Goal: Transaction & Acquisition: Purchase product/service

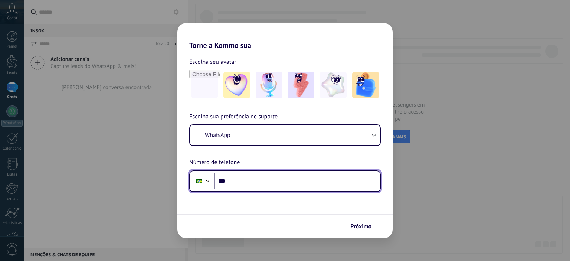
drag, startPoint x: 0, startPoint y: 0, endPoint x: 246, endPoint y: 182, distance: 305.7
click at [248, 183] on input "***" at bounding box center [296, 180] width 165 height 17
click at [270, 177] on input "**********" at bounding box center [296, 180] width 165 height 17
type input "**********"
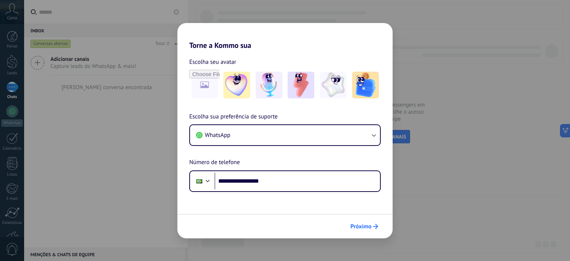
click at [371, 224] on span "Próximo" at bounding box center [364, 226] width 28 height 5
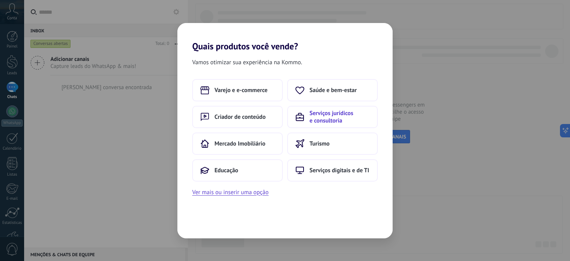
click at [315, 113] on span "Serviços jurídicos e consultoria" at bounding box center [339, 116] width 60 height 15
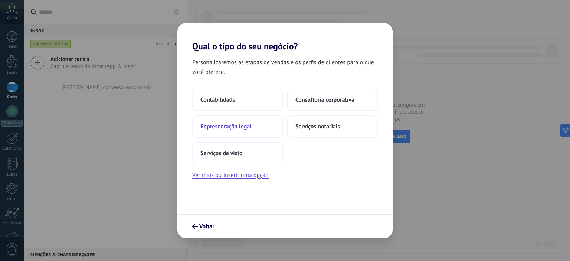
click at [244, 128] on span "Representação legal" at bounding box center [225, 126] width 51 height 7
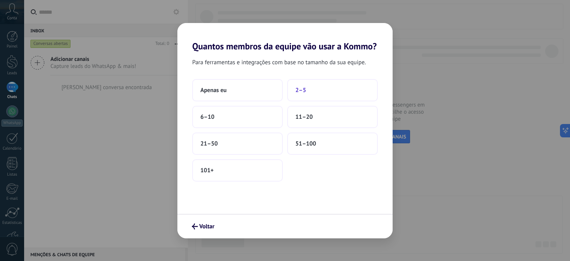
click at [314, 85] on button "2–5" at bounding box center [332, 90] width 90 height 22
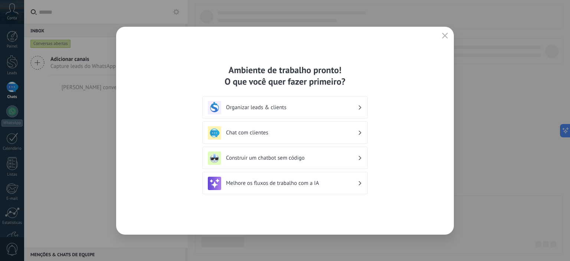
click at [331, 109] on h3 "Organizar leads & clients" at bounding box center [292, 107] width 132 height 7
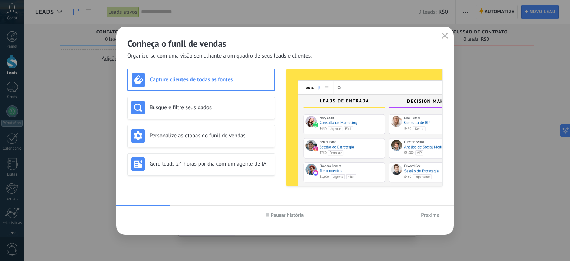
click at [432, 218] on button "Próximo" at bounding box center [429, 214] width 25 height 11
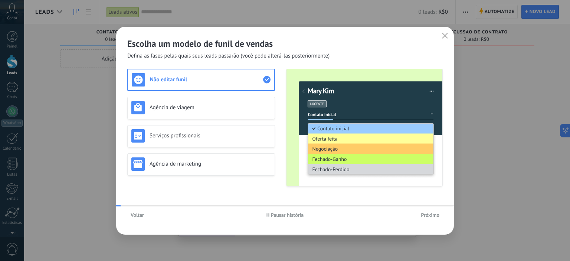
click at [430, 212] on span "Próximo" at bounding box center [430, 214] width 19 height 5
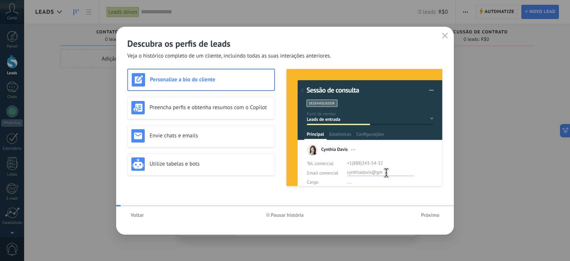
click at [430, 212] on span "Próximo" at bounding box center [430, 214] width 19 height 5
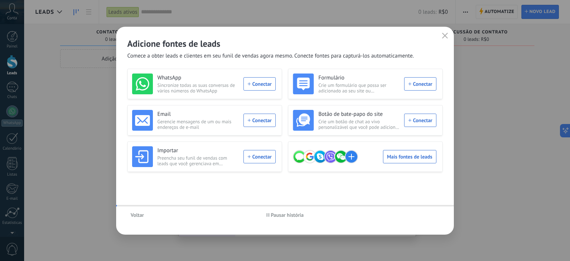
click at [430, 212] on div "Voltar Pausar história" at bounding box center [284, 214] width 337 height 17
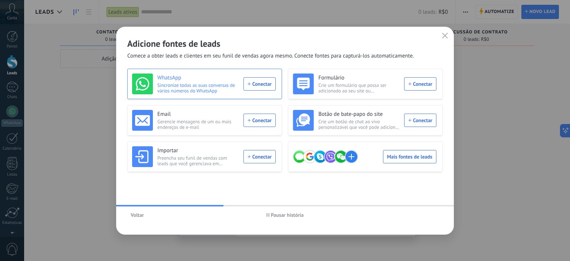
click at [258, 88] on div "WhatsApp Sincronize todas as suas conversas de vários números do WhatsApp Conec…" at bounding box center [204, 83] width 144 height 21
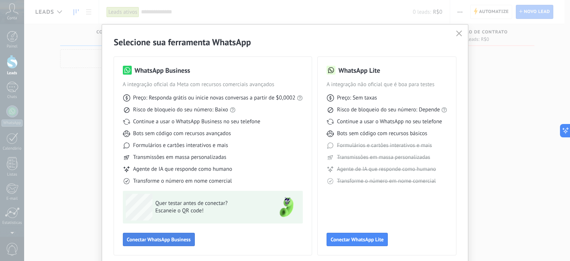
click at [165, 238] on span "Conectar WhatsApp Business" at bounding box center [159, 239] width 64 height 5
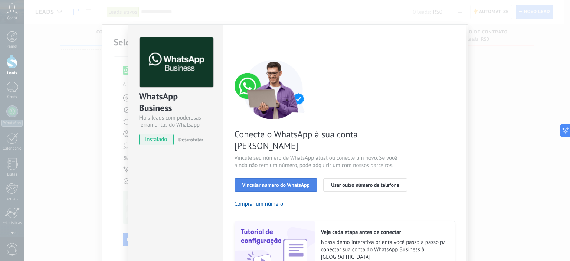
click at [268, 182] on span "Vincular número do WhatsApp" at bounding box center [275, 184] width 67 height 5
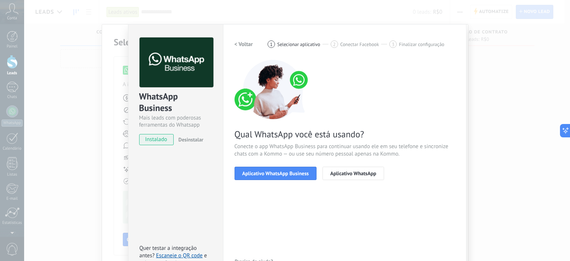
click at [268, 174] on span "Aplicativo WhatsApp Business" at bounding box center [275, 173] width 66 height 5
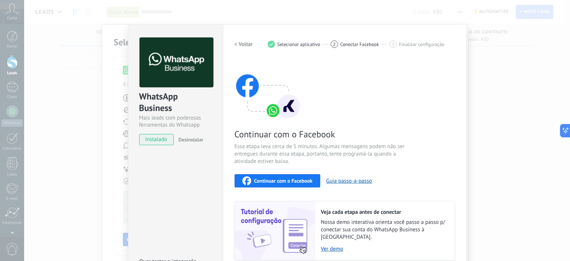
click at [276, 183] on span "Continuar com o Facebook" at bounding box center [283, 180] width 58 height 5
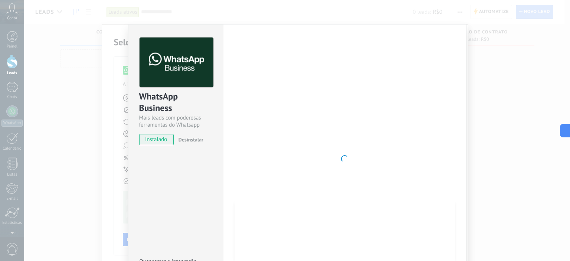
drag, startPoint x: 443, startPoint y: 45, endPoint x: 430, endPoint y: 52, distance: 14.4
click at [443, 45] on div at bounding box center [344, 158] width 220 height 243
click at [163, 137] on span "instalado" at bounding box center [156, 139] width 34 height 11
click at [535, 69] on div "WhatsApp Business Mais leads com poderosas ferramentas do Whatsapp instalado De…" at bounding box center [296, 130] width 545 height 261
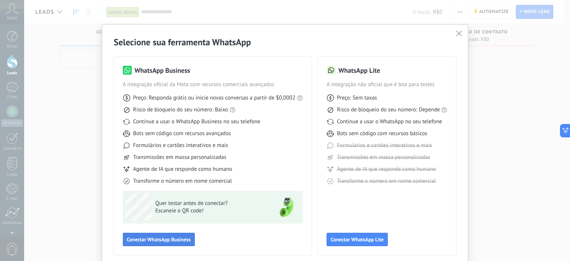
click at [166, 238] on span "Conectar WhatsApp Business" at bounding box center [159, 239] width 64 height 5
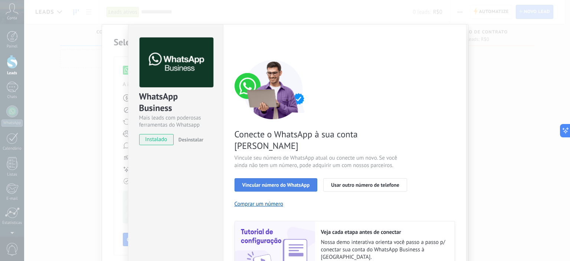
click at [285, 182] on span "Vincular número do WhatsApp" at bounding box center [275, 184] width 67 height 5
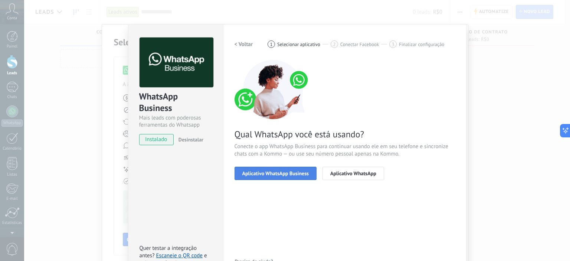
click at [282, 172] on span "Aplicativo WhatsApp Business" at bounding box center [275, 173] width 66 height 5
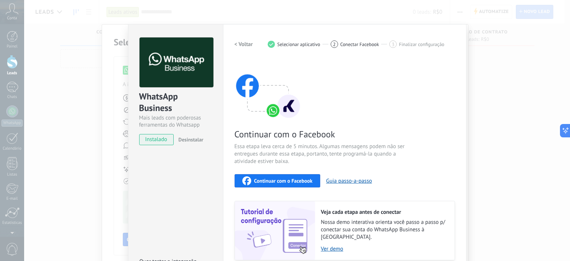
click at [279, 178] on span "Continuar com o Facebook" at bounding box center [283, 180] width 58 height 5
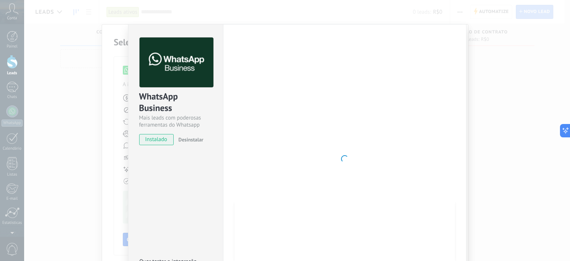
click at [514, 70] on div "WhatsApp Business Mais leads com poderosas ferramentas do Whatsapp instalado De…" at bounding box center [296, 130] width 545 height 261
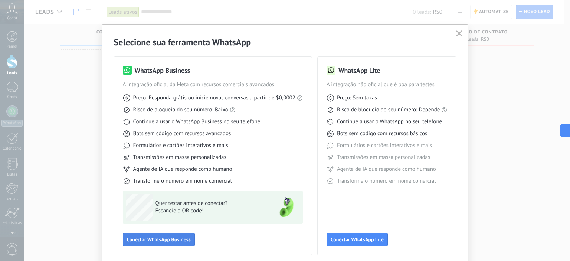
click at [147, 237] on span "Conectar WhatsApp Business" at bounding box center [159, 239] width 64 height 5
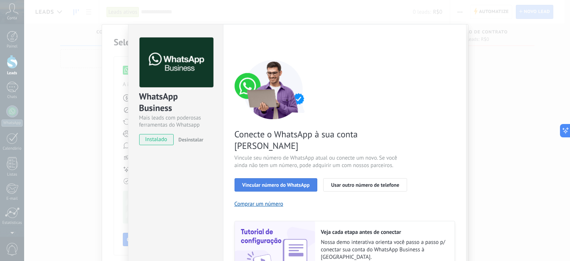
click at [260, 178] on button "Vincular número do WhatsApp" at bounding box center [275, 184] width 83 height 13
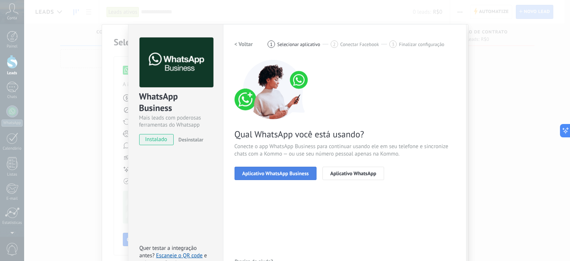
click at [270, 175] on span "Aplicativo WhatsApp Business" at bounding box center [275, 173] width 66 height 5
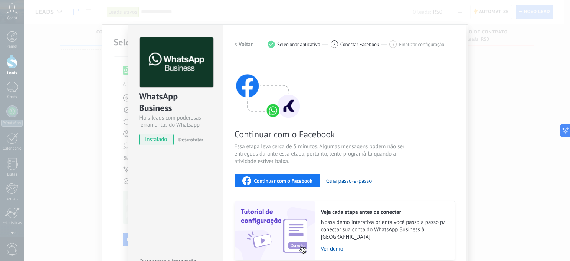
click at [291, 182] on span "Continuar com o Facebook" at bounding box center [283, 180] width 58 height 5
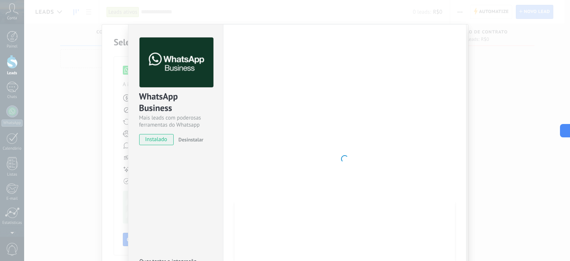
click at [486, 25] on div "WhatsApp Business Mais leads com poderosas ferramentas do Whatsapp instalado De…" at bounding box center [296, 130] width 545 height 261
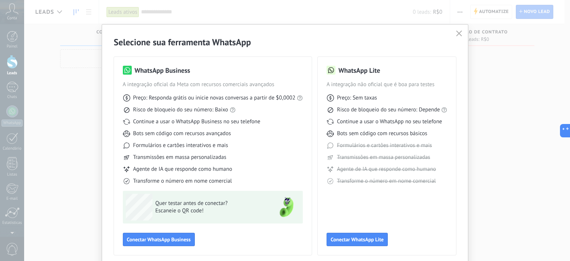
click at [499, 53] on div "Selecione sua ferramenta WhatsApp WhatsApp Business A integração oficial da Met…" at bounding box center [285, 130] width 570 height 261
click at [163, 237] on span "Conectar WhatsApp Business" at bounding box center [159, 239] width 64 height 5
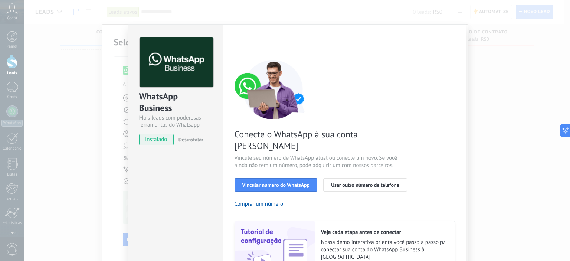
click at [264, 165] on div "Conecte o WhatsApp à sua conta Kommo Vincule seu número de WhatsApp atual ou co…" at bounding box center [344, 170] width 220 height 220
click at [264, 178] on button "Vincular número do WhatsApp" at bounding box center [275, 184] width 83 height 13
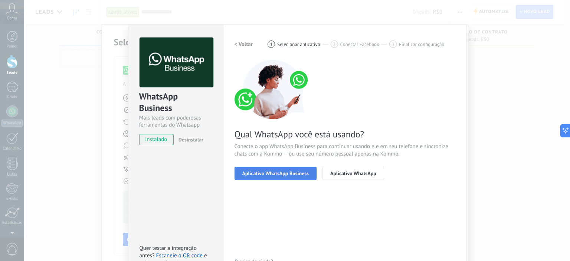
click at [277, 171] on span "Aplicativo WhatsApp Business" at bounding box center [275, 173] width 66 height 5
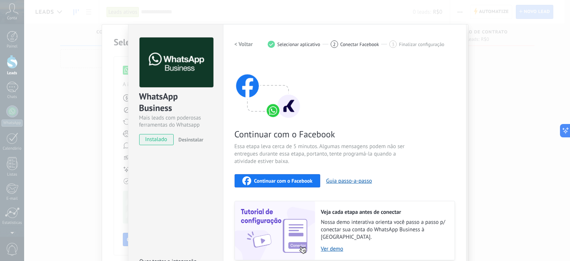
click at [278, 179] on span "Continuar com o Facebook" at bounding box center [283, 180] width 58 height 5
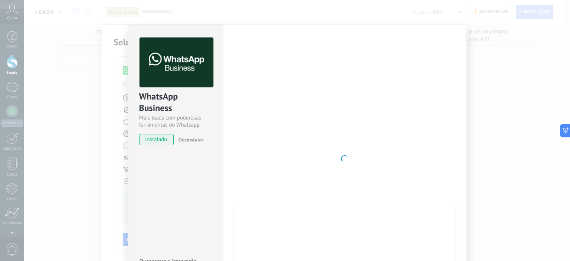
click at [194, 201] on div "WhatsApp Business Mais leads com poderosas ferramentas do Whatsapp instalado De…" at bounding box center [175, 158] width 95 height 269
click at [40, 90] on div "WhatsApp Business Mais leads com poderosas ferramentas do Whatsapp instalado De…" at bounding box center [296, 130] width 545 height 261
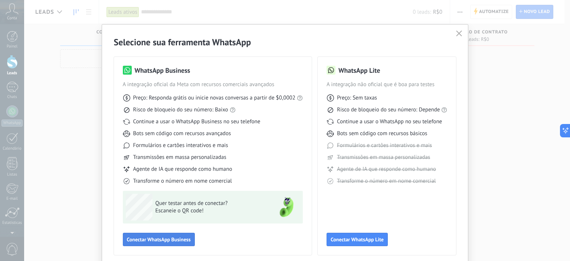
click at [150, 240] on span "Conectar WhatsApp Business" at bounding box center [159, 239] width 64 height 5
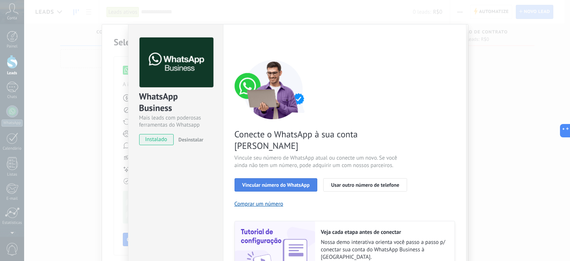
click at [282, 182] on span "Vincular número do WhatsApp" at bounding box center [275, 184] width 67 height 5
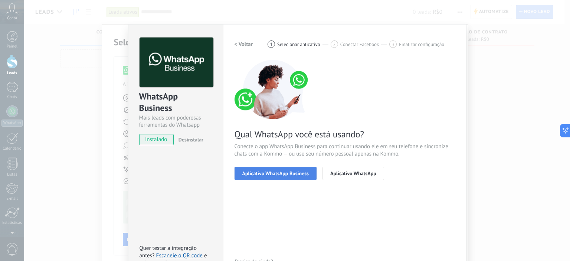
click at [278, 172] on span "Aplicativo WhatsApp Business" at bounding box center [275, 173] width 66 height 5
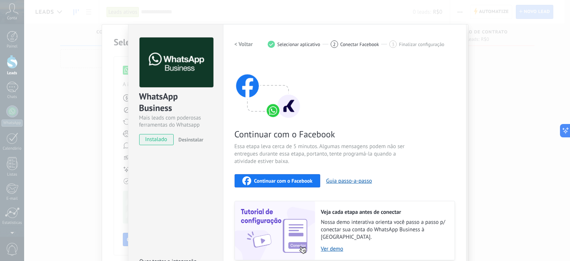
click at [268, 179] on span "Continuar com o Facebook" at bounding box center [283, 180] width 58 height 5
click at [513, 56] on div "WhatsApp Business Mais leads com poderosas ferramentas do Whatsapp instalado De…" at bounding box center [296, 130] width 545 height 261
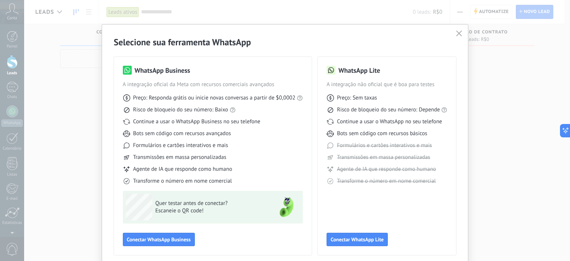
click at [507, 75] on div "Selecione sua ferramenta WhatsApp WhatsApp Business A integração oficial da Met…" at bounding box center [285, 130] width 570 height 261
click at [457, 36] on icon "button" at bounding box center [459, 33] width 6 height 6
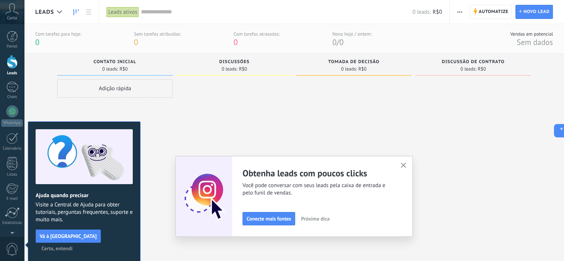
click at [408, 162] on button "button" at bounding box center [403, 166] width 9 height 10
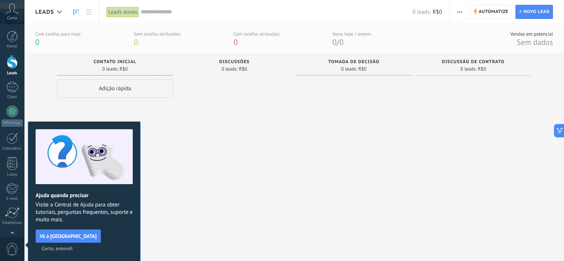
click at [73, 245] on span "Certo, entendi" at bounding box center [57, 247] width 31 height 5
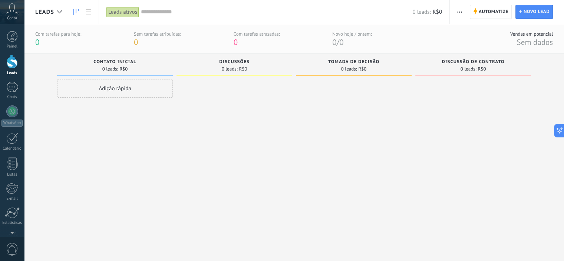
click at [141, 69] on div "0 leads: R$0" at bounding box center [115, 69] width 108 height 6
click at [16, 117] on link "WhatsApp" at bounding box center [12, 115] width 24 height 21
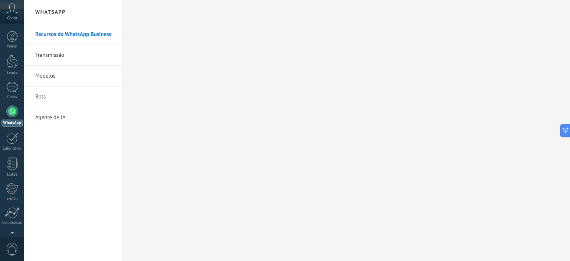
click at [83, 33] on link "Recursos do WhatsApp Business" at bounding box center [74, 34] width 79 height 21
click at [14, 13] on icon at bounding box center [12, 8] width 13 height 11
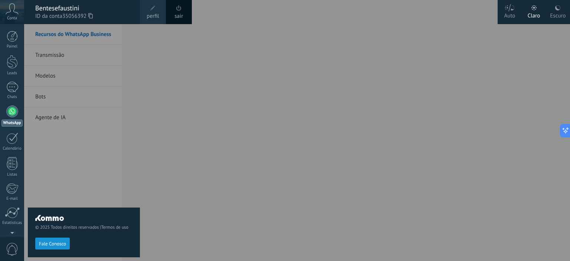
click at [155, 13] on span "perfil" at bounding box center [152, 16] width 12 height 8
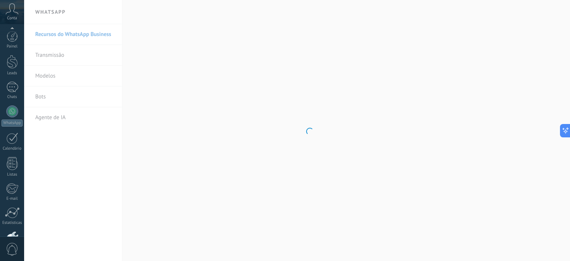
scroll to position [47, 0]
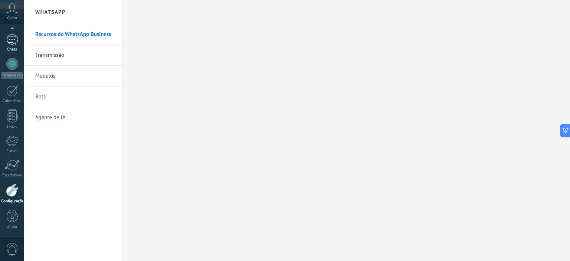
click at [13, 38] on div at bounding box center [12, 39] width 12 height 11
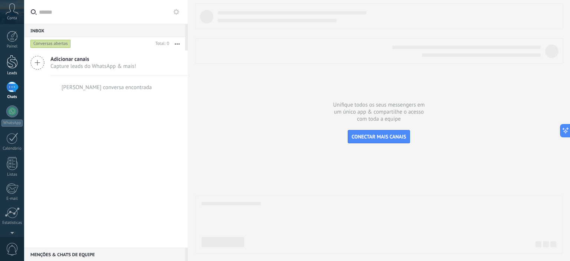
click at [6, 70] on link "Leads" at bounding box center [12, 65] width 24 height 21
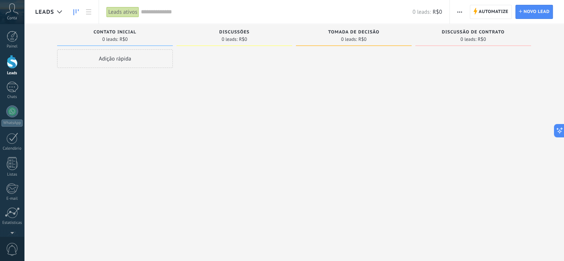
click at [7, 11] on icon at bounding box center [12, 8] width 13 height 11
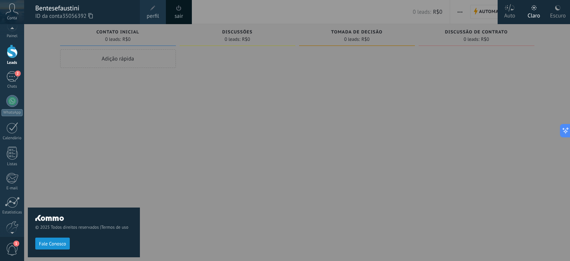
scroll to position [18, 0]
click at [7, 248] on span "1" at bounding box center [12, 249] width 13 height 13
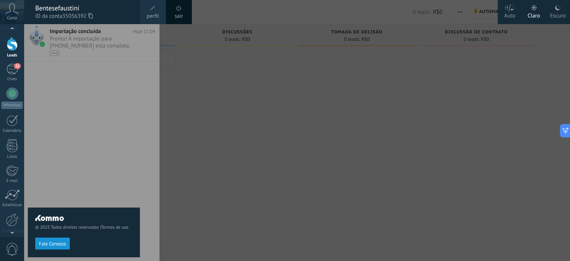
click at [112, 115] on div "© 2025 Todos direitos reservados | Termos de uso Fale Conosco" at bounding box center [84, 142] width 112 height 237
click at [109, 45] on div "© 2025 Todos direitos reservados | Termos de uso Fale Conosco" at bounding box center [84, 142] width 112 height 237
click at [80, 168] on div "© 2025 Todos direitos reservados | Termos de uso Fale Conosco" at bounding box center [84, 142] width 112 height 237
click at [17, 67] on span "24" at bounding box center [17, 66] width 6 height 6
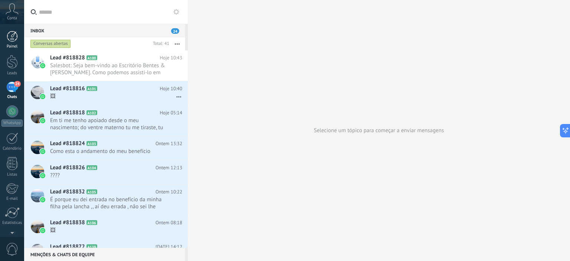
click at [14, 37] on div at bounding box center [12, 36] width 11 height 11
click at [98, 70] on span "Salesbot: Seja bem-vindo ao Escritório Bentes & [PERSON_NAME]. Como podemos ass…" at bounding box center [109, 69] width 118 height 14
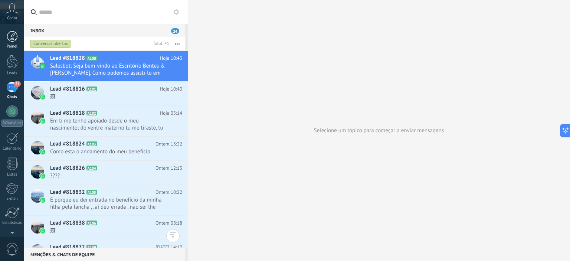
click at [18, 47] on div "Painel" at bounding box center [12, 46] width 22 height 5
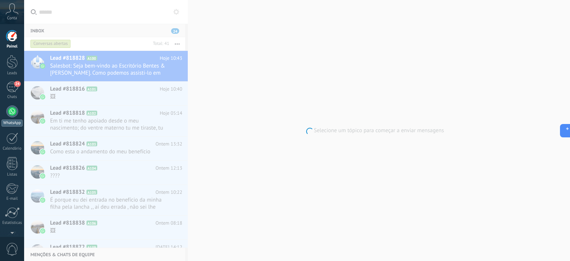
click at [13, 92] on div "24" at bounding box center [12, 87] width 12 height 11
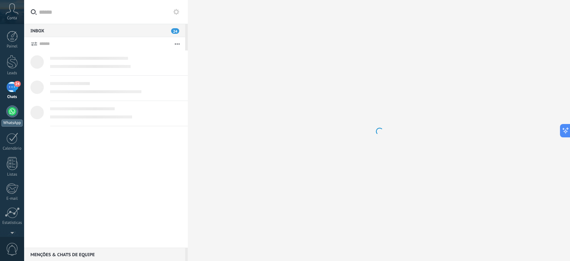
click at [12, 113] on div at bounding box center [12, 111] width 12 height 12
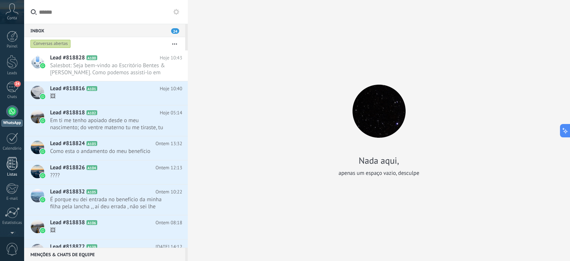
click at [10, 146] on div "Calendário" at bounding box center [12, 148] width 22 height 5
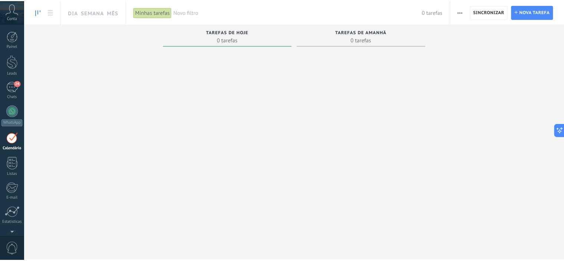
scroll to position [21, 0]
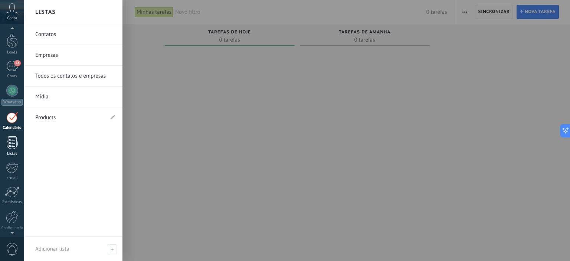
click at [10, 139] on div at bounding box center [12, 142] width 11 height 13
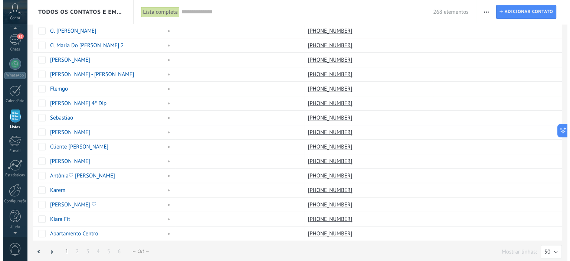
scroll to position [47, 0]
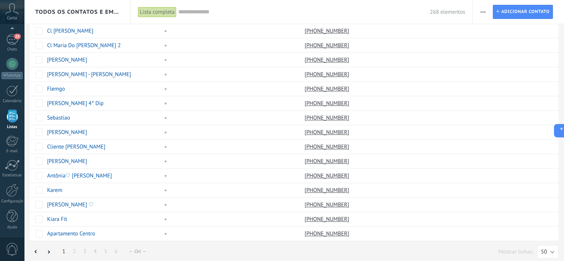
click at [14, 249] on span "0" at bounding box center [12, 249] width 13 height 13
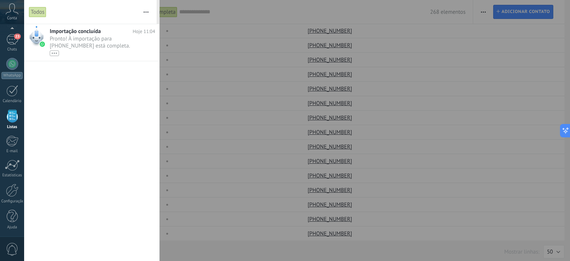
scroll to position [46, 0]
click at [78, 44] on span "Pronto! À importação para [PHONE_NUMBER] está completa. Seus dados agora estão …" at bounding box center [95, 45] width 91 height 21
click at [11, 190] on div at bounding box center [12, 191] width 13 height 13
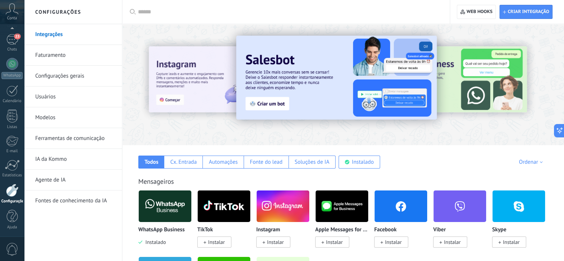
click at [73, 56] on link "Faturamento" at bounding box center [74, 55] width 79 height 21
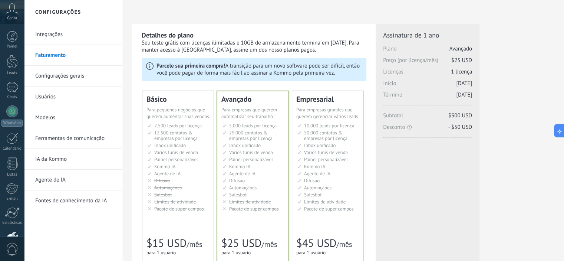
scroll to position [37, 0]
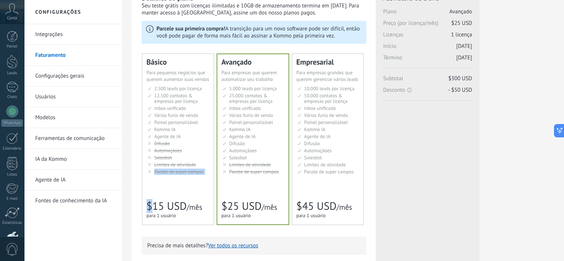
drag, startPoint x: 144, startPoint y: 196, endPoint x: 154, endPoint y: 208, distance: 16.0
click at [154, 208] on div "Básico Для увеличения продаж в малом бизнесе For small businesses that want to …" at bounding box center [177, 139] width 71 height 171
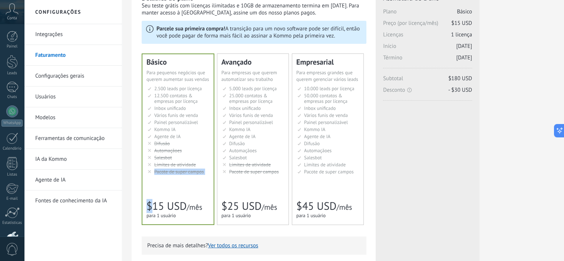
click at [186, 189] on div "Básico Для увеличения продаж в малом бизнесе For small businesses that want to …" at bounding box center [177, 139] width 71 height 170
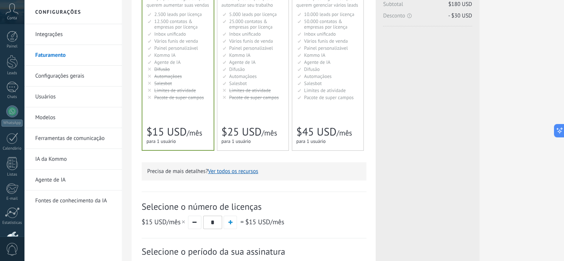
scroll to position [185, 0]
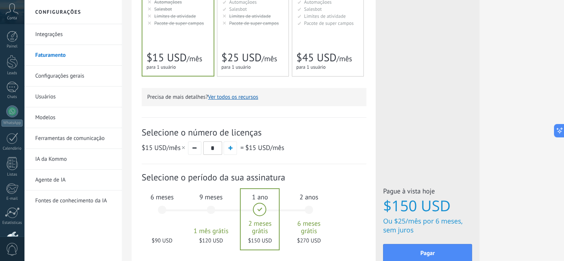
click at [205, 217] on div "9 meses 1 mês grátis $120 USD" at bounding box center [211, 213] width 40 height 52
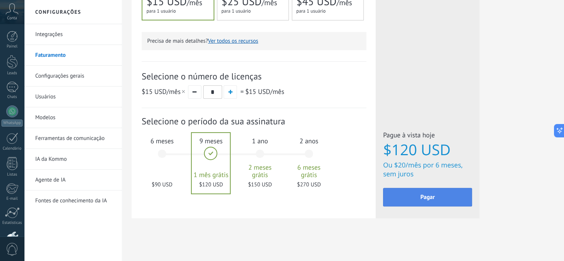
scroll to position [242, 0]
drag, startPoint x: 398, startPoint y: 164, endPoint x: 412, endPoint y: 166, distance: 14.6
click at [412, 166] on span "Ou $20 /mês por 6 meses, sem juros" at bounding box center [427, 170] width 89 height 18
click at [510, 180] on div "Detalhes do plano Seu teste grátis com licenças ilimitadas e 10GB de armazename…" at bounding box center [343, 9] width 423 height 454
click at [169, 157] on div "6 meses $90 USD" at bounding box center [162, 157] width 40 height 52
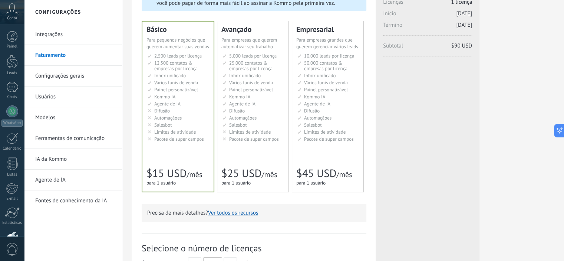
scroll to position [57, 0]
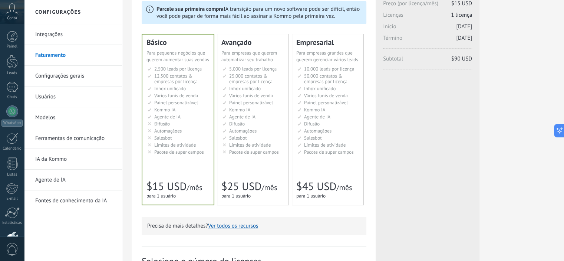
click at [174, 170] on div "Básico Для увеличения продаж в малом бизнесе For small businesses that want to …" at bounding box center [177, 119] width 71 height 170
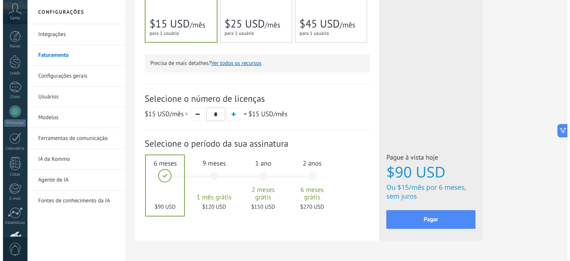
scroll to position [242, 0]
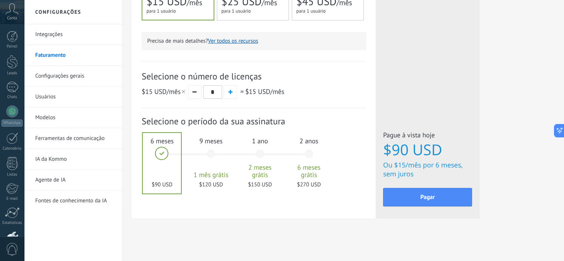
click at [202, 165] on div "9 meses 1 mês grátis $120 USD" at bounding box center [211, 157] width 40 height 52
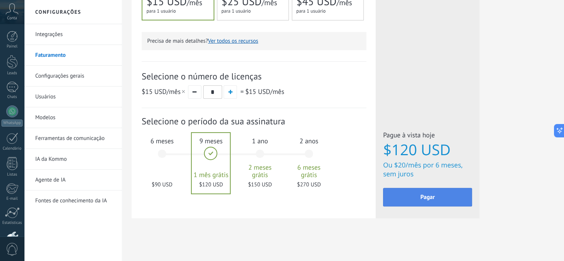
click at [442, 196] on button "Pagar" at bounding box center [427, 197] width 89 height 19
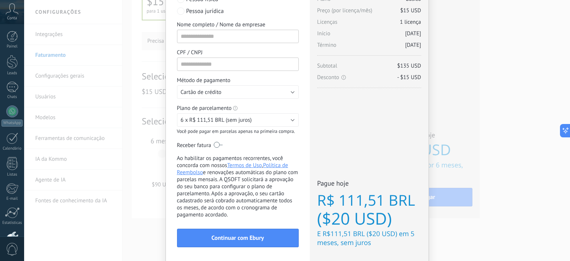
scroll to position [0, 0]
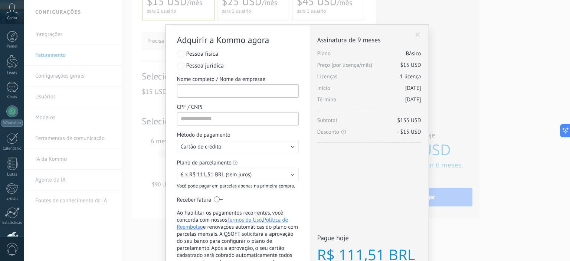
click at [204, 92] on input "Nome completo / Nome da empresae" at bounding box center [238, 90] width 122 height 13
type input "*"
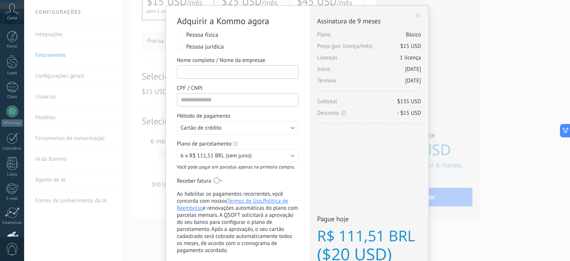
scroll to position [37, 0]
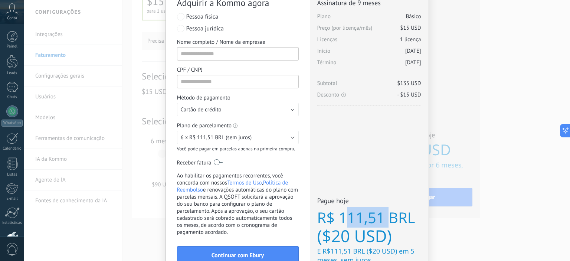
drag, startPoint x: 343, startPoint y: 223, endPoint x: 386, endPoint y: 219, distance: 43.2
click at [386, 219] on span "R$ 111,51 BRL" at bounding box center [369, 217] width 104 height 20
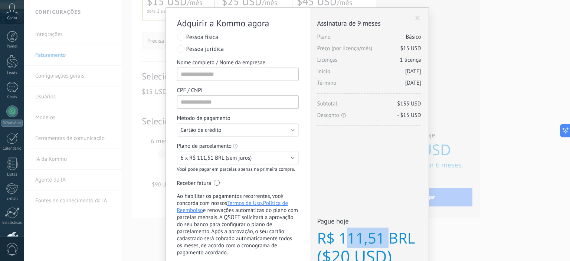
scroll to position [0, 0]
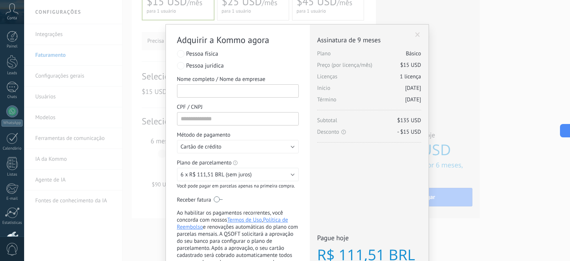
click at [239, 90] on input "Nome completo / Nome da empresae" at bounding box center [238, 90] width 122 height 13
type input "*"
type input "**********"
click at [233, 116] on input "CPF / CNPJ" at bounding box center [238, 118] width 122 height 13
type input "**********"
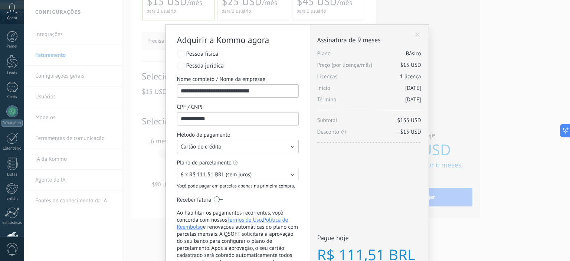
click at [239, 142] on button "Cartão de crédito" at bounding box center [238, 146] width 122 height 13
click at [237, 151] on li "Cartão de crédito" at bounding box center [235, 146] width 126 height 13
click at [237, 151] on button "Cartão de crédito" at bounding box center [238, 146] width 122 height 13
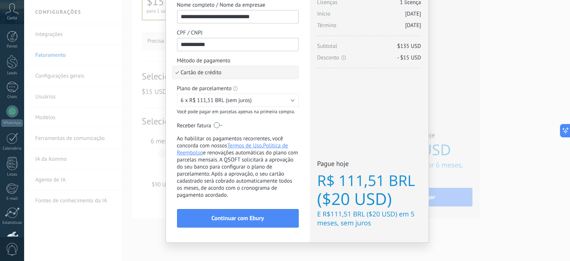
click at [218, 124] on label at bounding box center [218, 125] width 9 height 12
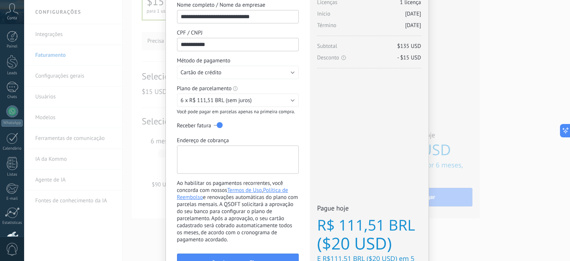
click at [234, 161] on textarea "Endereço de cobrança" at bounding box center [238, 159] width 122 height 28
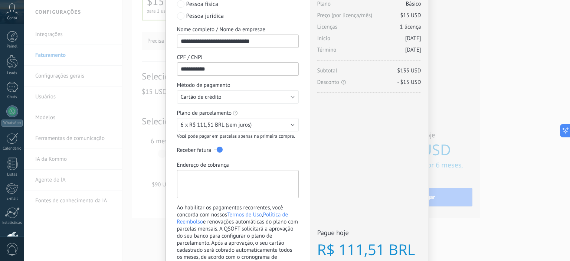
scroll to position [37, 0]
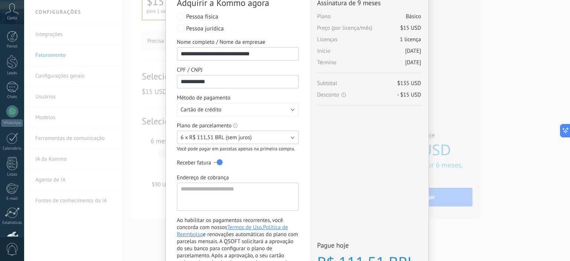
click at [253, 138] on button "6 x R$ 111,51 BRL (sem juros)" at bounding box center [238, 137] width 122 height 13
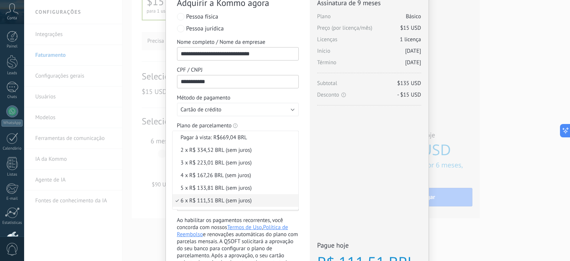
scroll to position [0, 0]
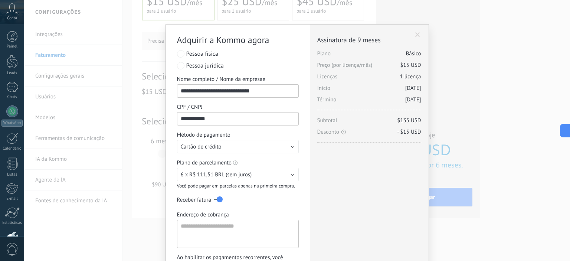
click at [340, 173] on div "Licenças adicionais Plano Básico Preço (por licença/mês) $15 USD Novas licenças…" at bounding box center [369, 192] width 119 height 336
click at [507, 49] on div "**********" at bounding box center [296, 130] width 545 height 261
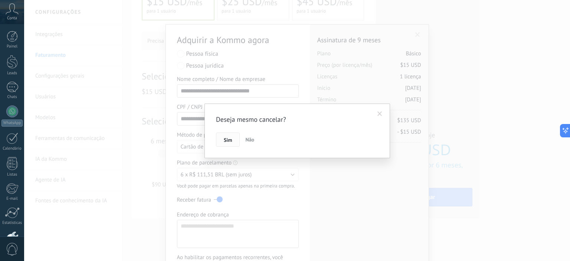
click at [231, 139] on span "Sim" at bounding box center [228, 139] width 8 height 5
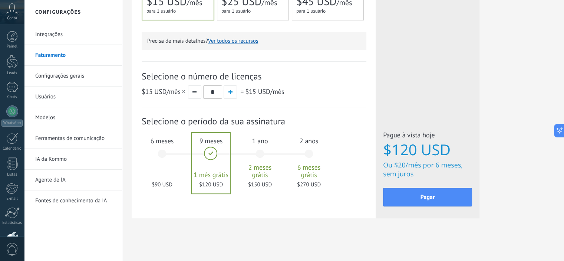
click at [173, 154] on div "6 meses $90 USD" at bounding box center [162, 157] width 40 height 52
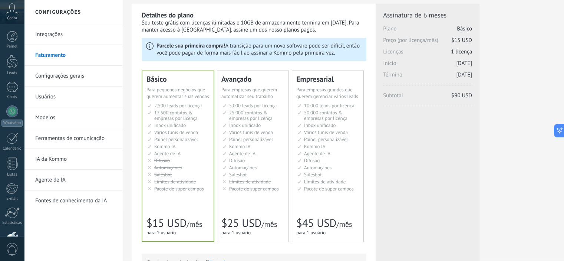
scroll to position [20, 0]
click at [319, 165] on span "Automaçãoes" at bounding box center [317, 168] width 27 height 6
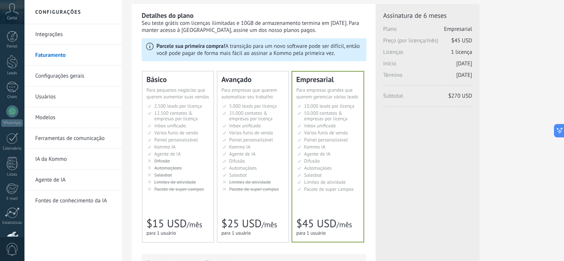
click at [230, 192] on div "5.000 сделок на место 5.000 leads per seat 5.000 leads por licencia 添加线索和联系人 5.…" at bounding box center [252, 148] width 63 height 90
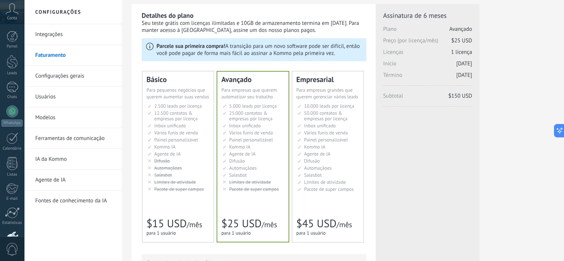
click at [170, 194] on div "Básico Для увеличения продаж в малом бизнесе For small businesses that want to …" at bounding box center [177, 156] width 71 height 171
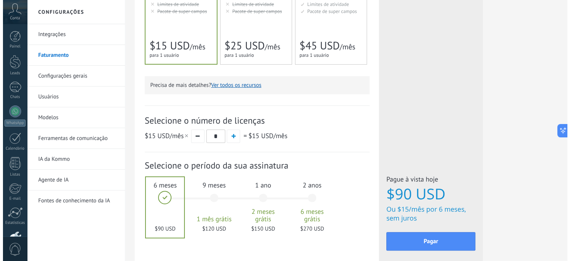
scroll to position [205, 0]
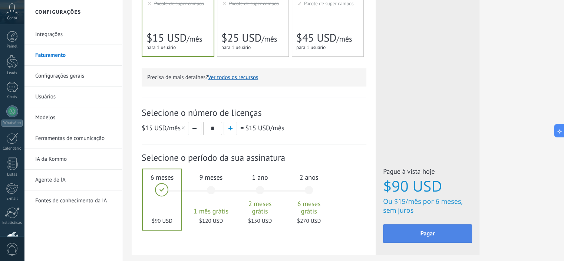
click at [436, 237] on button "Pagar" at bounding box center [427, 233] width 89 height 19
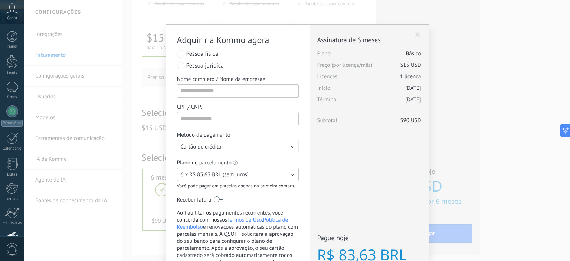
click at [225, 177] on span "6 x R$ 83,63 BRL (sem juros)" at bounding box center [215, 174] width 68 height 7
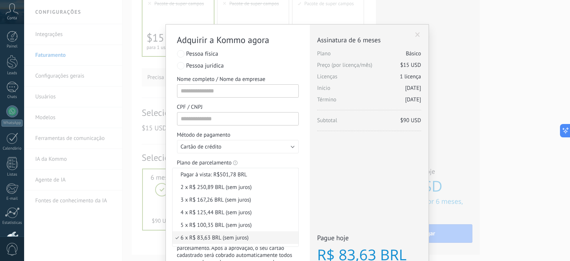
scroll to position [31, 0]
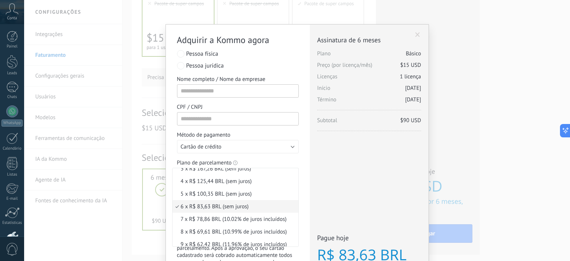
click at [214, 211] on li "6 x R$ 83,63 BRL (sem juros)" at bounding box center [235, 206] width 126 height 13
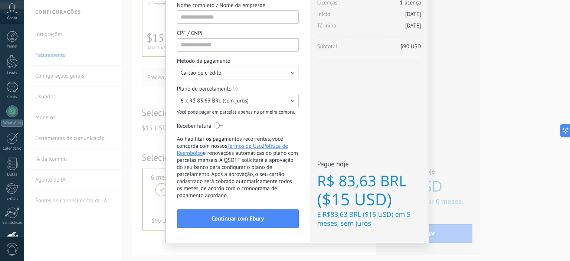
scroll to position [74, 0]
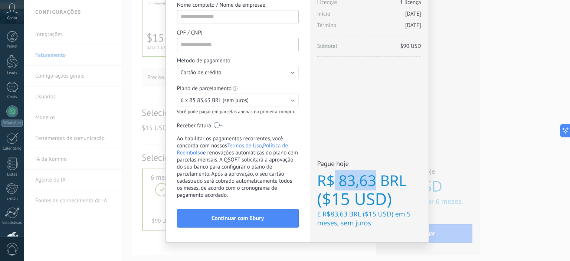
drag, startPoint x: 333, startPoint y: 182, endPoint x: 371, endPoint y: 176, distance: 38.7
click at [371, 176] on span "R$ 83,63 BRL" at bounding box center [369, 180] width 104 height 20
click at [393, 179] on span "R$ 83,63 BRL" at bounding box center [369, 180] width 104 height 20
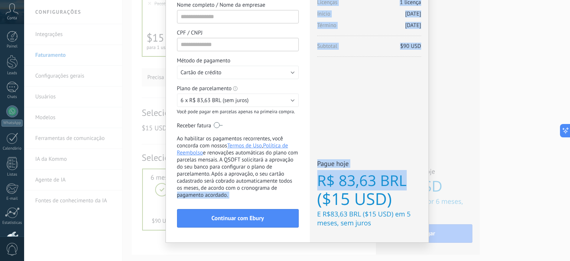
drag, startPoint x: 409, startPoint y: 179, endPoint x: 303, endPoint y: 188, distance: 106.4
click at [303, 188] on div "Adquirir a Kommo agora stripe PayPal Individual Payment by Payze PaySystem Paym…" at bounding box center [297, 96] width 263 height 292
drag, startPoint x: 321, startPoint y: 121, endPoint x: 245, endPoint y: 126, distance: 76.9
click at [321, 122] on div "Licenças adicionais Plano Básico Preço (por licença/mês) $15 USD Novas licenças…" at bounding box center [369, 96] width 119 height 292
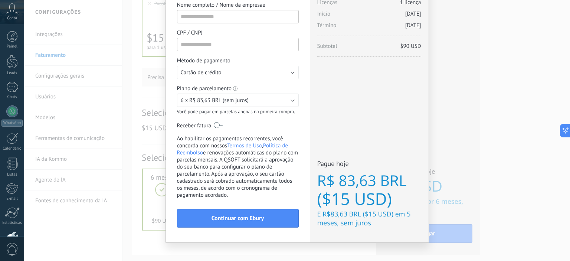
click at [216, 126] on label at bounding box center [218, 125] width 9 height 12
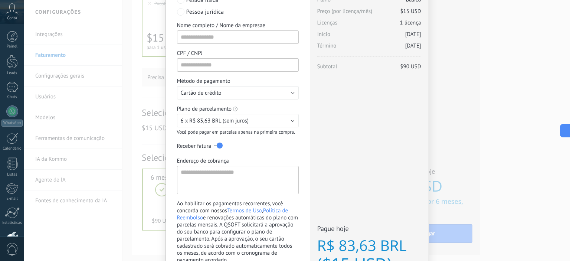
scroll to position [0, 0]
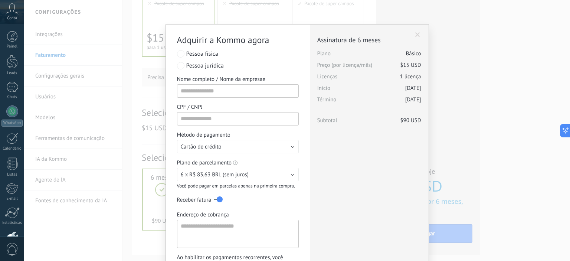
drag, startPoint x: 395, startPoint y: 122, endPoint x: 412, endPoint y: 117, distance: 17.8
click at [412, 117] on span "Subtotal $90 USD" at bounding box center [369, 122] width 104 height 11
click at [405, 148] on div "Licenças adicionais Plano Básico Preço (por licença/mês) $15 USD Novas licenças…" at bounding box center [369, 192] width 119 height 336
drag, startPoint x: 378, startPoint y: 89, endPoint x: 420, endPoint y: 89, distance: 41.5
click at [420, 89] on div "Licenças adicionais Plano Básico Preço (por licença/mês) $15 USD Novas licenças…" at bounding box center [369, 192] width 119 height 336
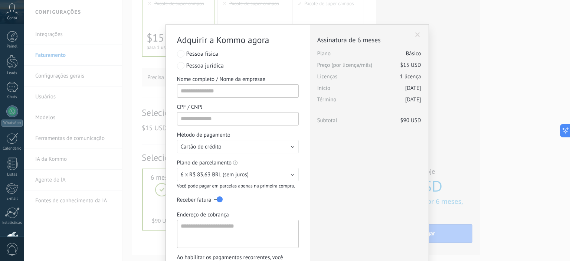
drag, startPoint x: 371, startPoint y: 105, endPoint x: 405, endPoint y: 103, distance: 34.2
click at [405, 103] on span "Término 20.02.2026" at bounding box center [369, 101] width 104 height 11
click at [386, 131] on div "Assinatura de 6 meses Plano Básico Preço (por licença/mês) $15 USD Licenças 1 l…" at bounding box center [369, 87] width 104 height 102
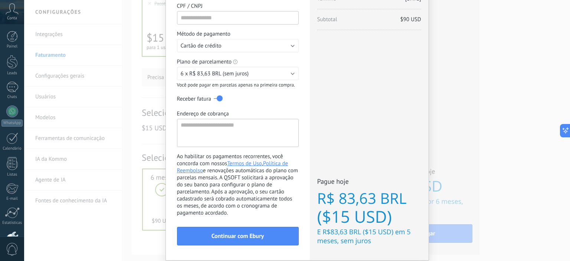
scroll to position [89, 0]
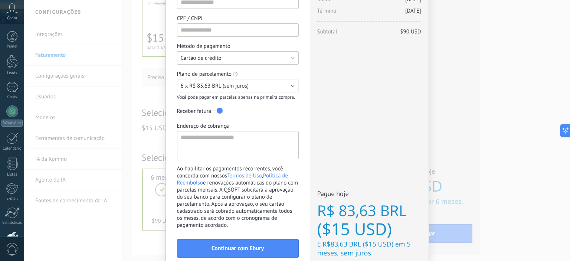
click at [230, 57] on button "Cartão de crédito" at bounding box center [238, 57] width 122 height 13
click at [227, 55] on span "Cartão de crédito" at bounding box center [233, 58] width 123 height 7
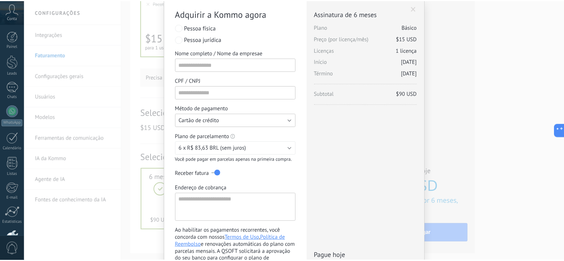
scroll to position [0, 0]
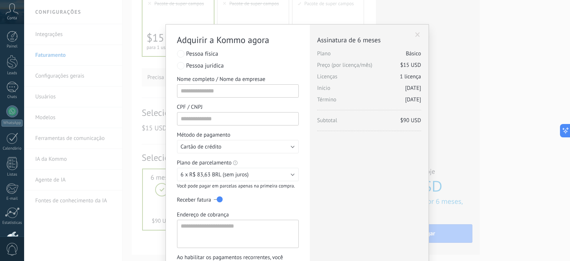
click at [418, 38] on span "Assinatura de 6 meses" at bounding box center [369, 40] width 104 height 9
click at [543, 29] on div "Adquirir a Kommo agora stripe PayPal Individual Payment by Payze PaySystem Paym…" at bounding box center [296, 130] width 545 height 261
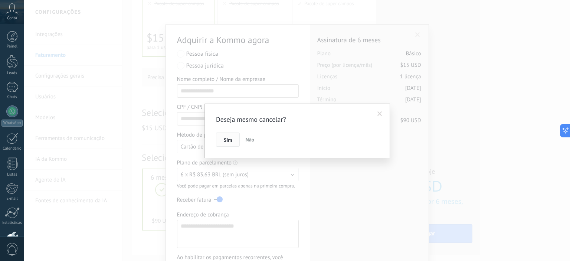
click at [231, 139] on span "Sim" at bounding box center [228, 139] width 8 height 5
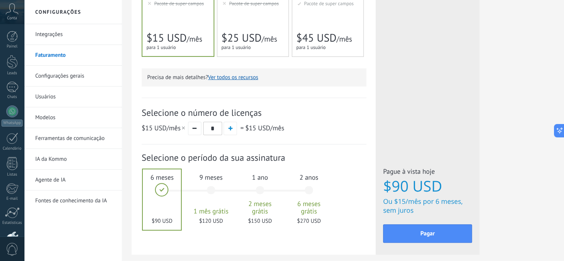
click at [418, 31] on div "Licenças adicionais Plano Básico Preço (por licença/mês) $15 USD Novas licenças…" at bounding box center [428, 37] width 104 height 436
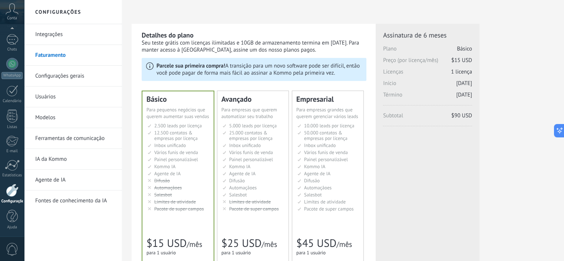
click at [10, 14] on icon at bounding box center [12, 8] width 13 height 11
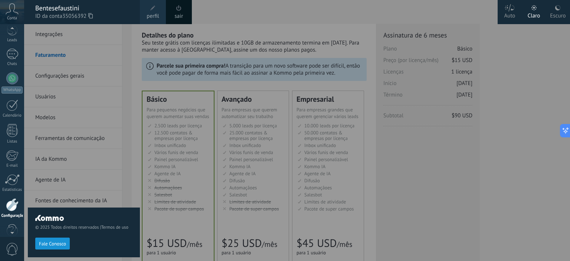
click at [279, 11] on div at bounding box center [309, 130] width 570 height 261
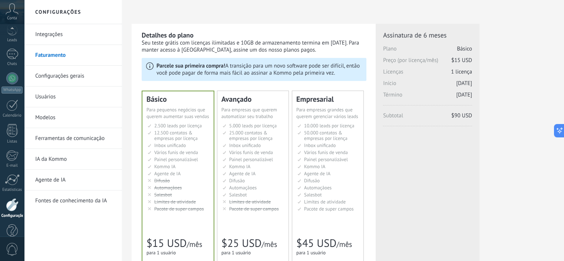
scroll to position [47, 0]
click at [20, 10] on div "Conta" at bounding box center [12, 12] width 24 height 24
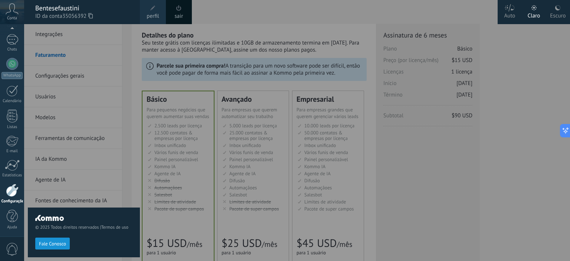
click at [511, 18] on div "Auto" at bounding box center [509, 14] width 11 height 19
click at [561, 13] on div "Escuro" at bounding box center [558, 14] width 16 height 19
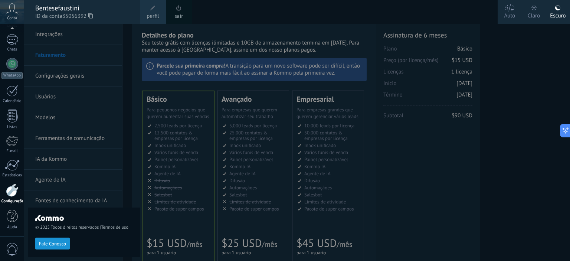
click at [537, 16] on div "Claro" at bounding box center [533, 14] width 13 height 19
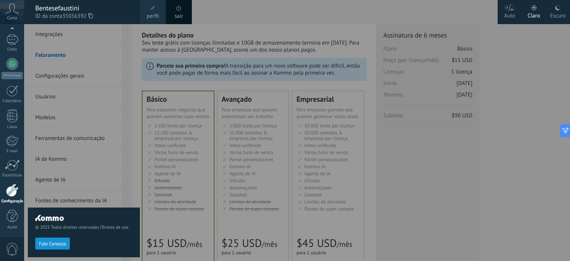
click at [517, 20] on label "Auto" at bounding box center [509, 12] width 24 height 24
click at [487, 103] on div at bounding box center [309, 130] width 570 height 261
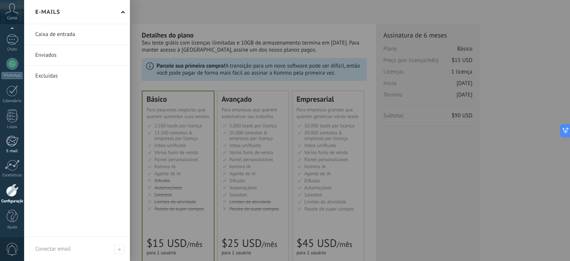
click at [15, 145] on div at bounding box center [12, 140] width 12 height 11
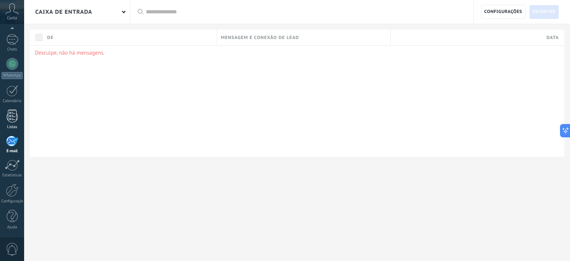
click at [16, 117] on div at bounding box center [12, 115] width 11 height 13
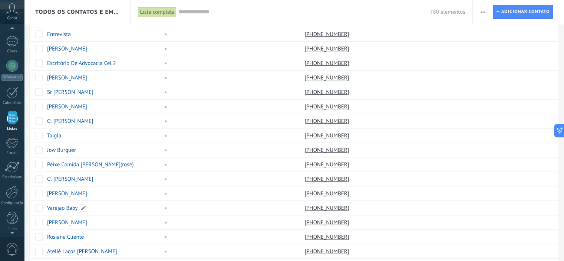
scroll to position [528, 0]
